Goal: Information Seeking & Learning: Learn about a topic

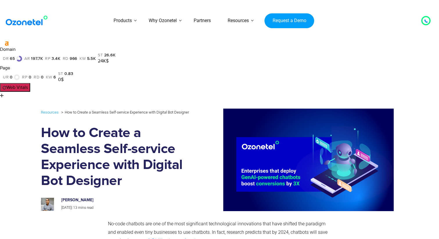
click at [202, 132] on img at bounding box center [294, 160] width 200 height 102
click at [197, 125] on img at bounding box center [294, 160] width 200 height 102
click at [40, 23] on img at bounding box center [27, 20] width 47 height 10
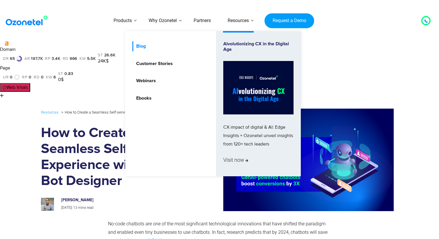
click at [140, 47] on link "Blog" at bounding box center [139, 46] width 14 height 10
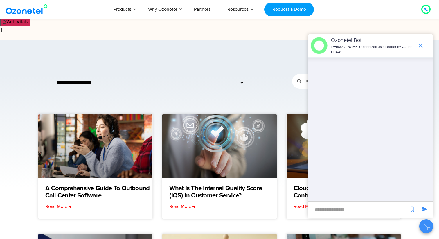
scroll to position [112, 0]
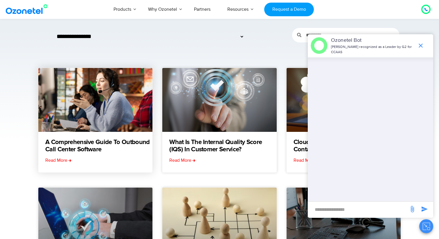
click at [141, 70] on div "A Comprehensive Guide to Outbound Call Center Software Read More" at bounding box center [95, 120] width 115 height 105
click at [131, 139] on link "A Comprehensive Guide to Outbound Call Center Software" at bounding box center [98, 146] width 107 height 15
